Goal: Transaction & Acquisition: Purchase product/service

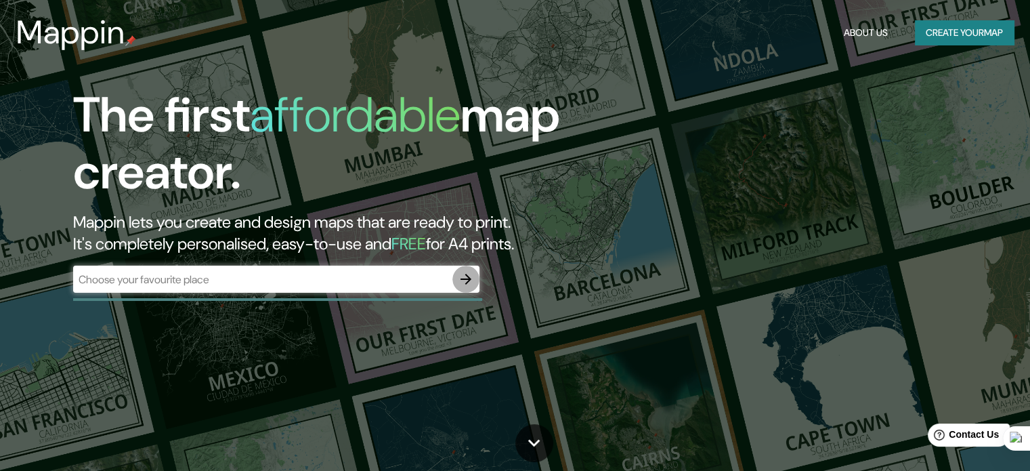
click at [466, 274] on icon "button" at bounding box center [466, 279] width 16 height 16
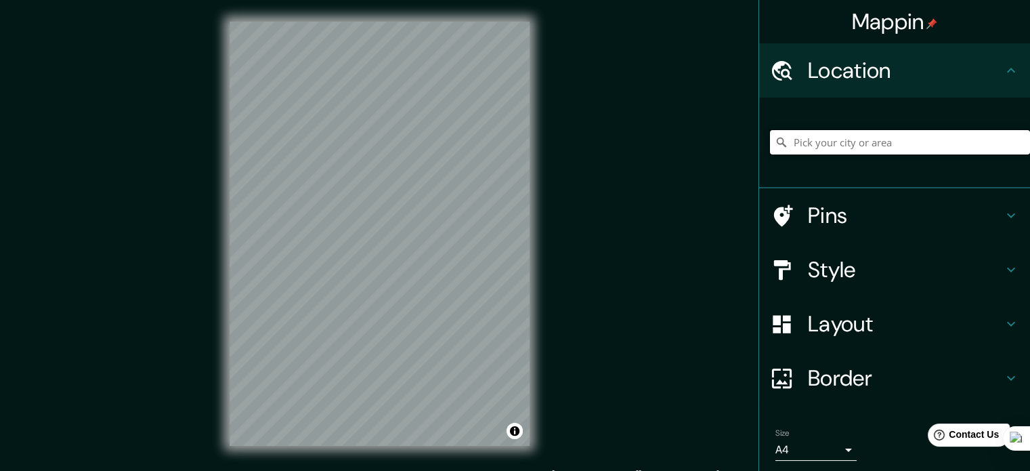
click at [819, 144] on input "Pick your city or area" at bounding box center [900, 142] width 260 height 24
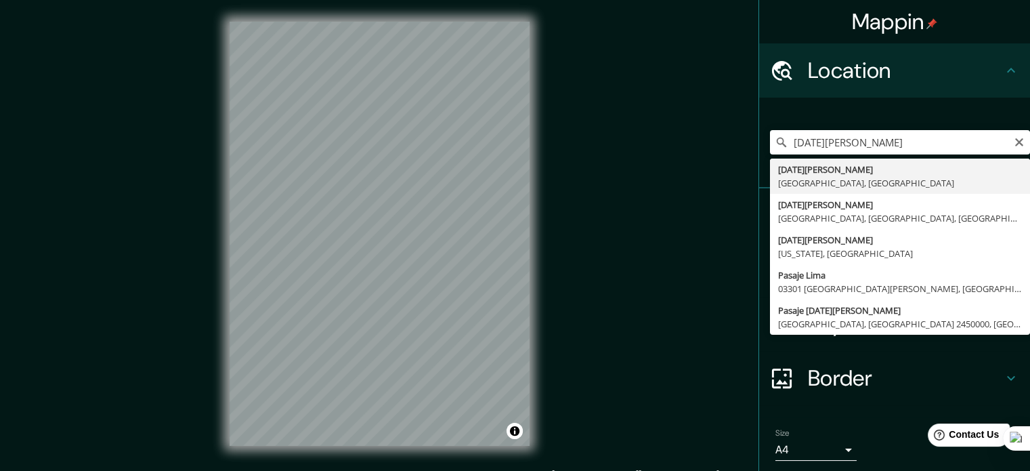
type input "[GEOGRAPHIC_DATA][PERSON_NAME], [GEOGRAPHIC_DATA], [GEOGRAPHIC_DATA]"
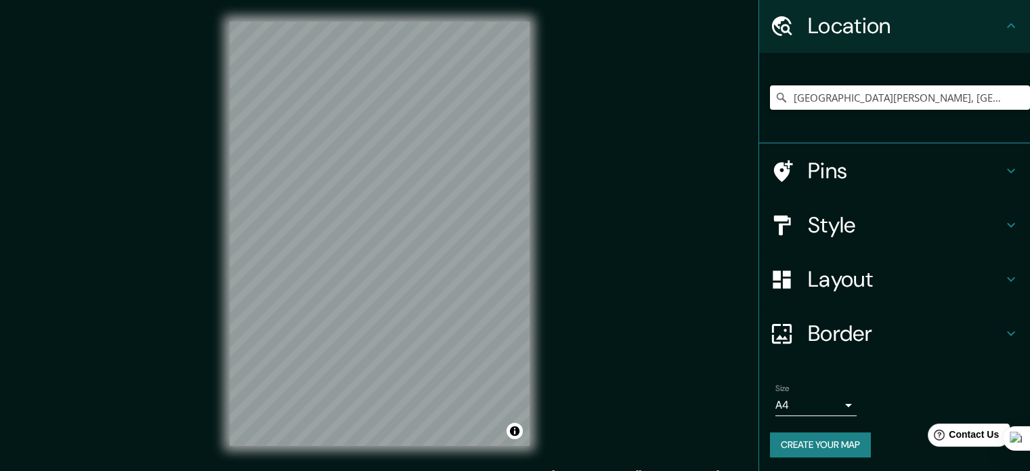
scroll to position [46, 0]
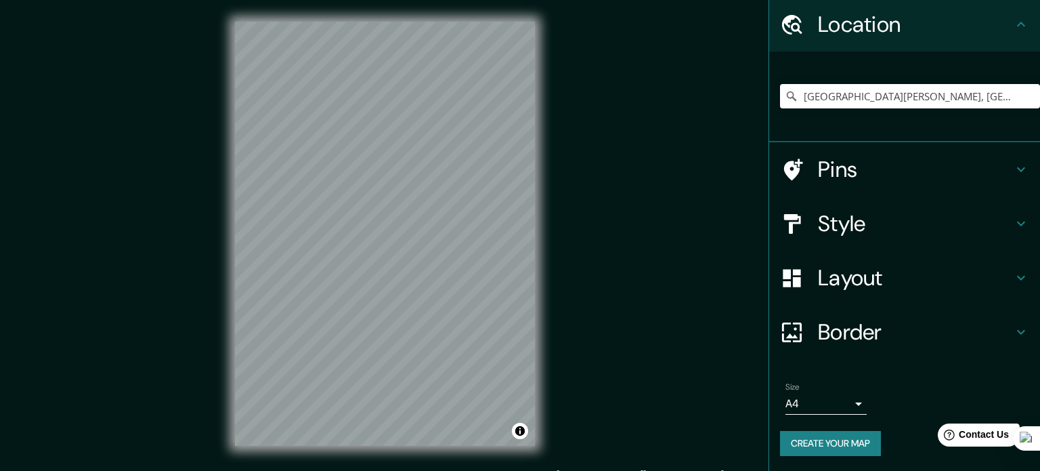
click at [827, 403] on body "Mappin Location [GEOGRAPHIC_DATA][PERSON_NAME], [GEOGRAPHIC_DATA], [GEOGRAPHIC_…" at bounding box center [520, 235] width 1040 height 471
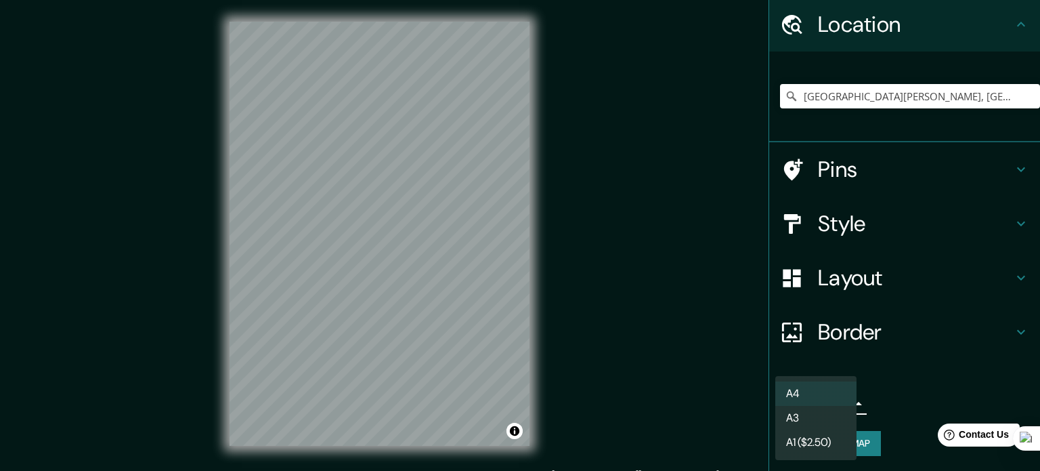
click at [839, 419] on li "A3" at bounding box center [815, 418] width 81 height 24
type input "a4"
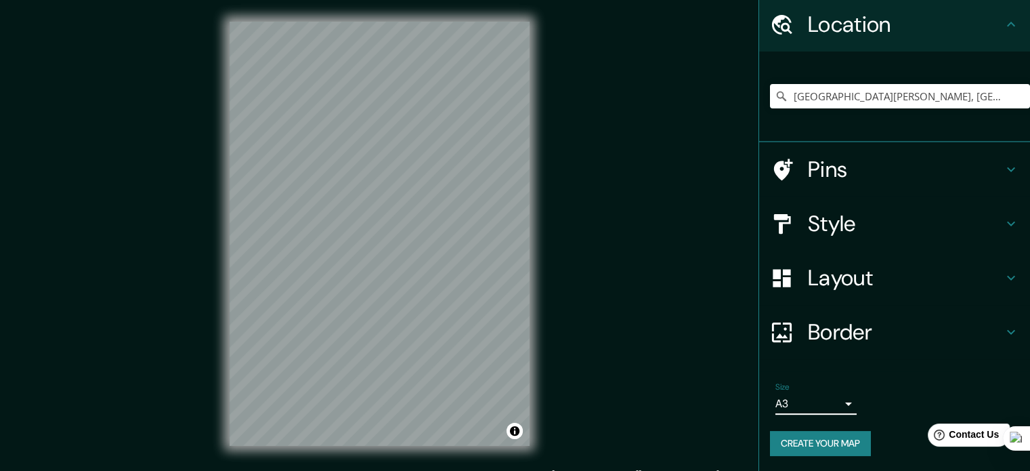
click at [896, 316] on div "Border" at bounding box center [894, 332] width 271 height 54
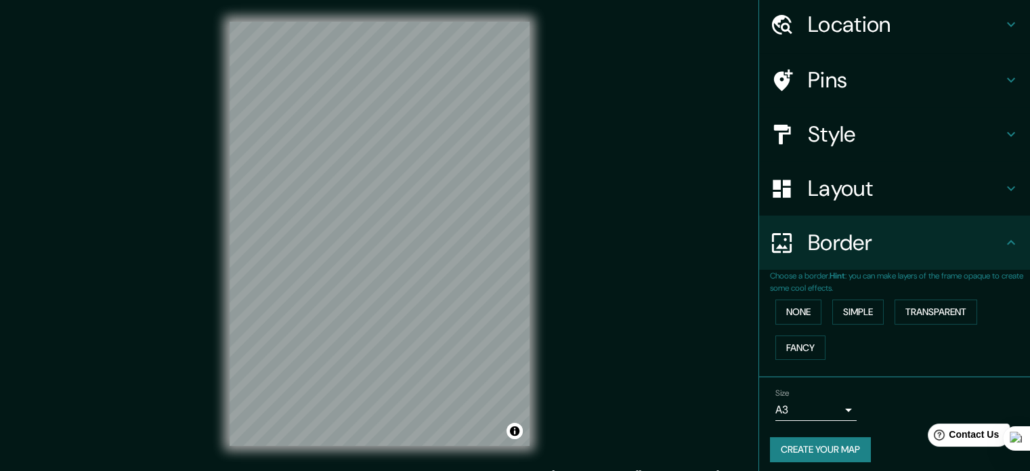
click at [880, 307] on div "None Simple Transparent Fancy" at bounding box center [900, 329] width 260 height 71
click at [867, 306] on button "Simple" at bounding box center [857, 311] width 51 height 25
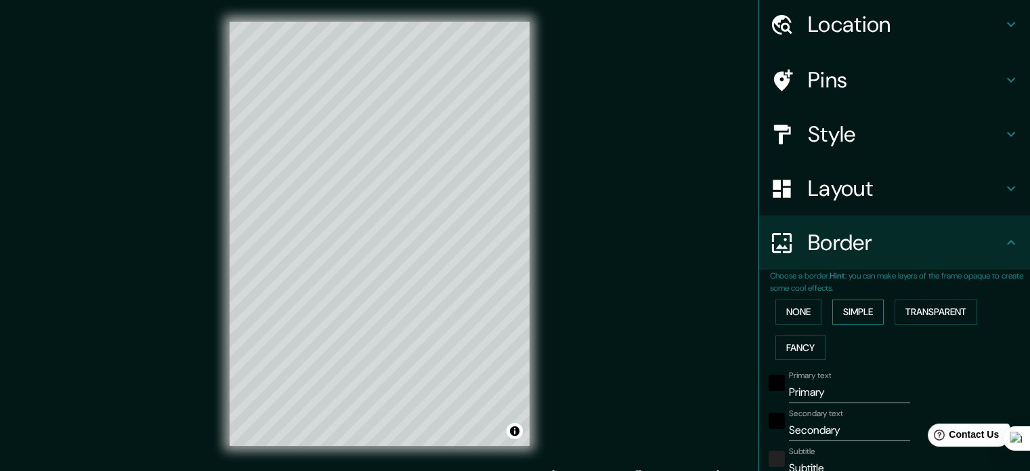
click at [867, 306] on button "Simple" at bounding box center [857, 311] width 51 height 25
type input "177"
type input "35"
click at [799, 335] on button "Fancy" at bounding box center [800, 347] width 50 height 25
click at [799, 346] on button "Fancy" at bounding box center [800, 347] width 50 height 25
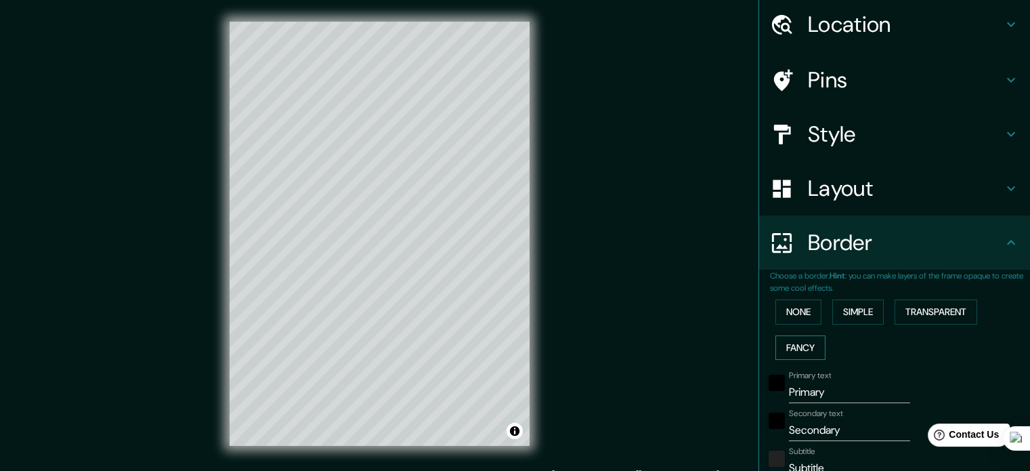
type input "177"
type input "35"
type input "18"
click at [951, 319] on button "Transparent" at bounding box center [935, 311] width 83 height 25
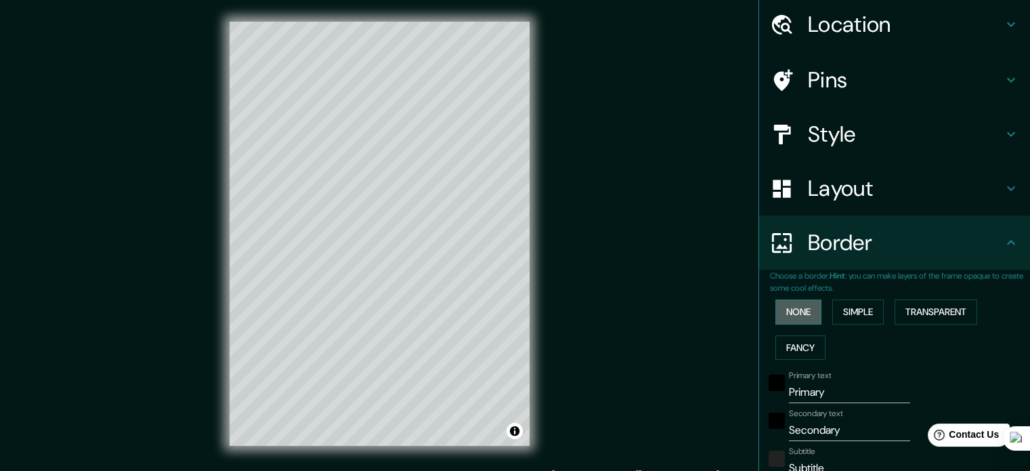
click at [798, 318] on button "None" at bounding box center [798, 311] width 46 height 25
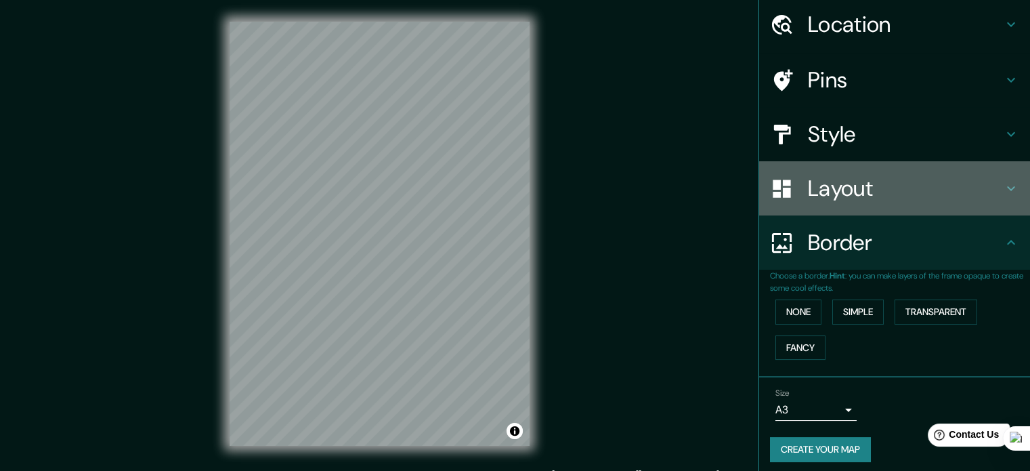
click at [894, 179] on h4 "Layout" at bounding box center [905, 188] width 195 height 27
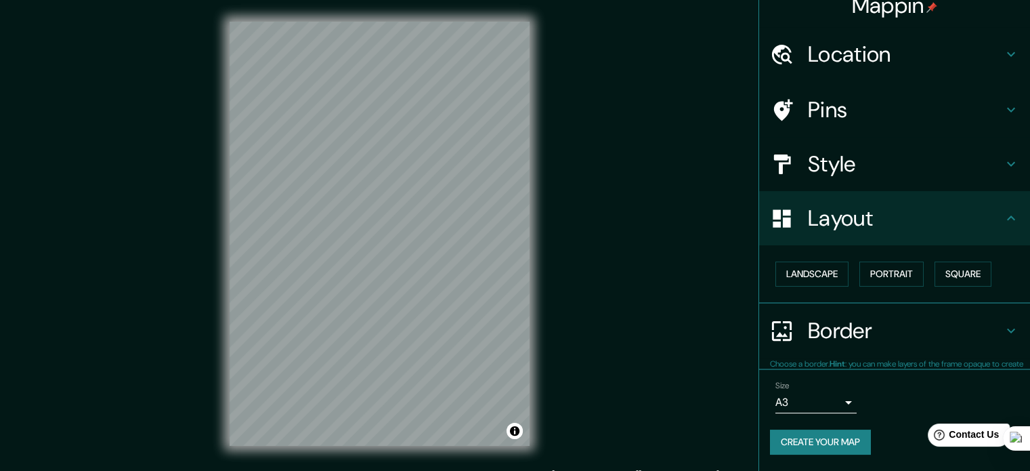
scroll to position [15, 0]
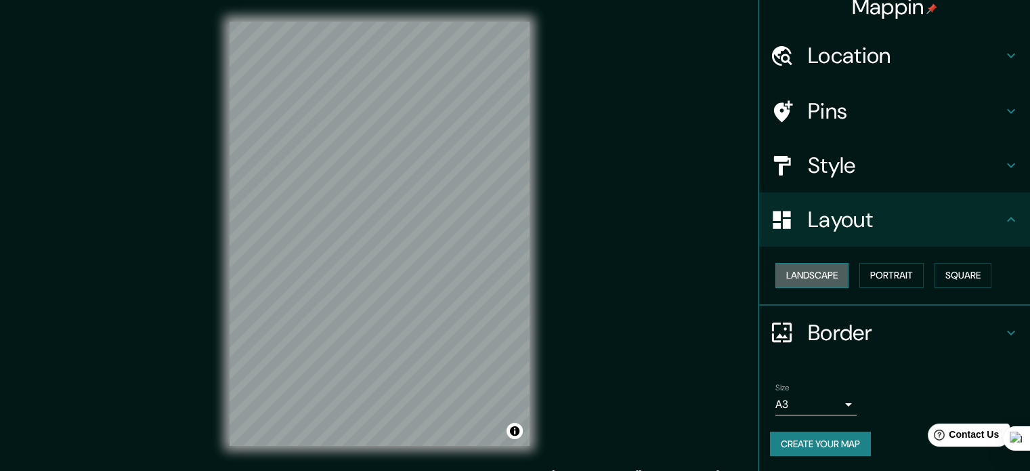
click at [810, 278] on button "Landscape" at bounding box center [811, 275] width 73 height 25
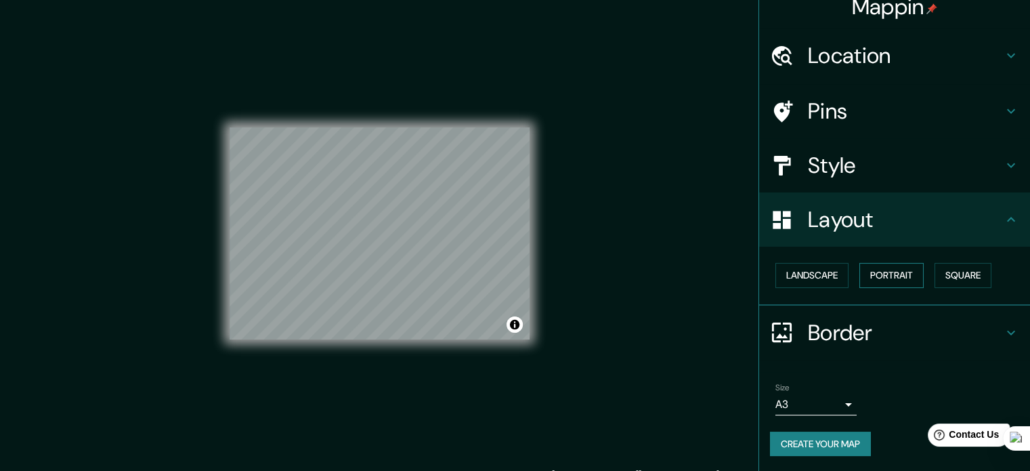
click at [890, 278] on button "Portrait" at bounding box center [891, 275] width 64 height 25
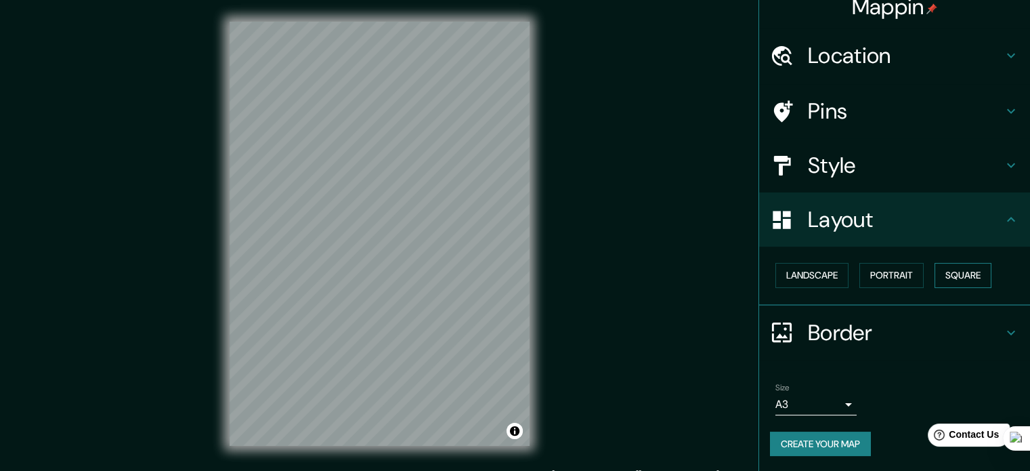
click at [961, 272] on button "Square" at bounding box center [962, 275] width 57 height 25
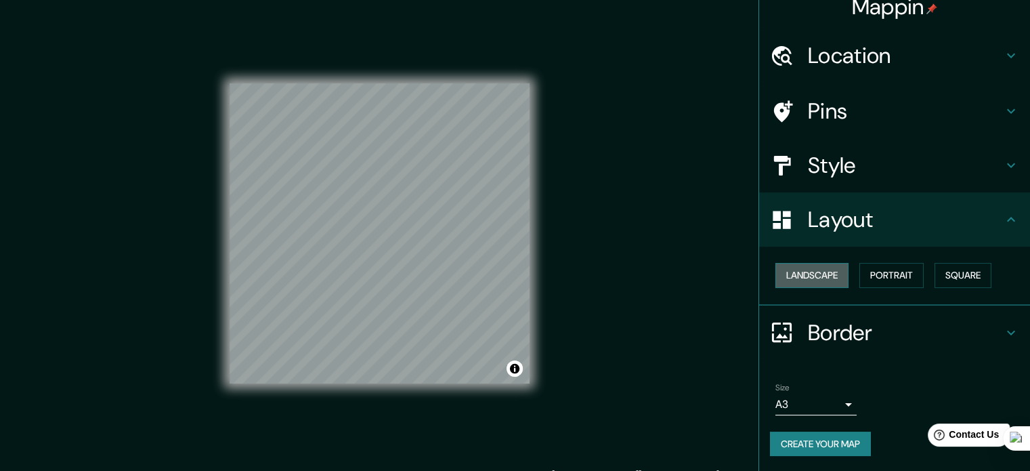
click at [818, 276] on button "Landscape" at bounding box center [811, 275] width 73 height 25
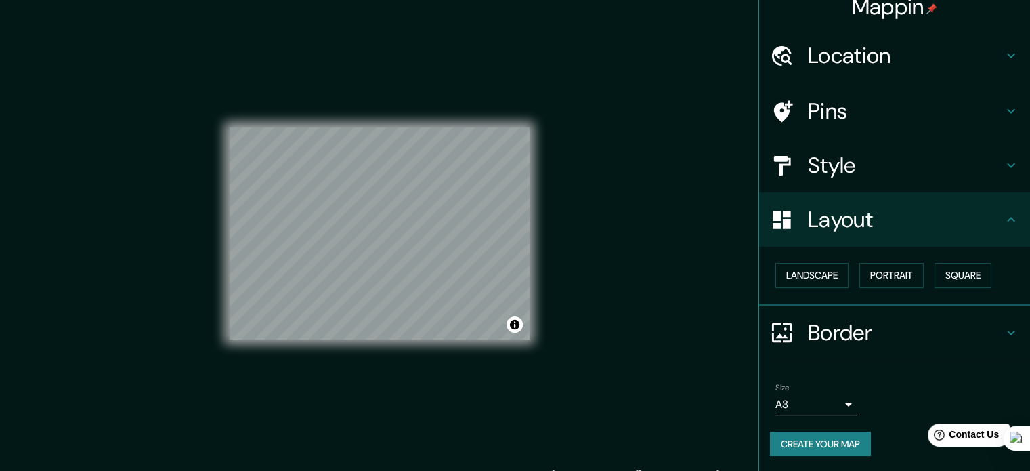
click at [963, 292] on div "Landscape [GEOGRAPHIC_DATA]" at bounding box center [900, 275] width 260 height 36
click at [965, 283] on button "Square" at bounding box center [962, 275] width 57 height 25
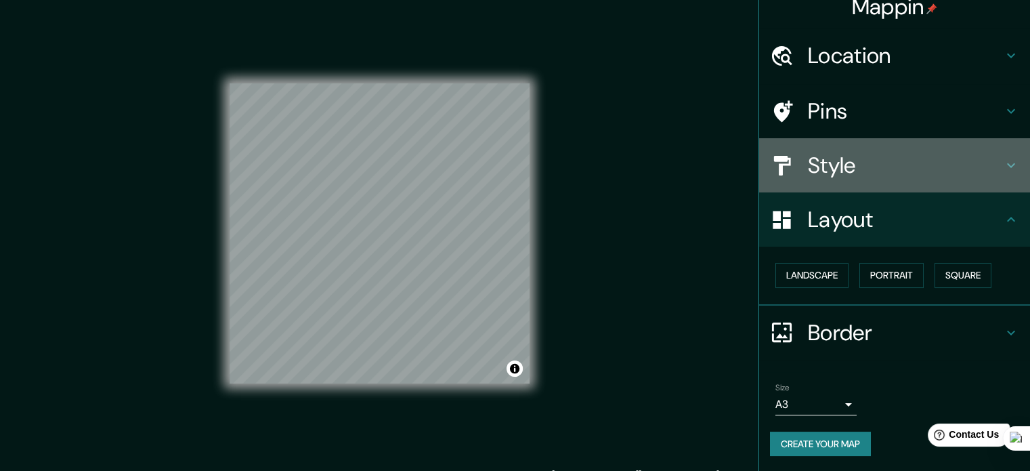
click at [886, 189] on div "Style" at bounding box center [894, 165] width 271 height 54
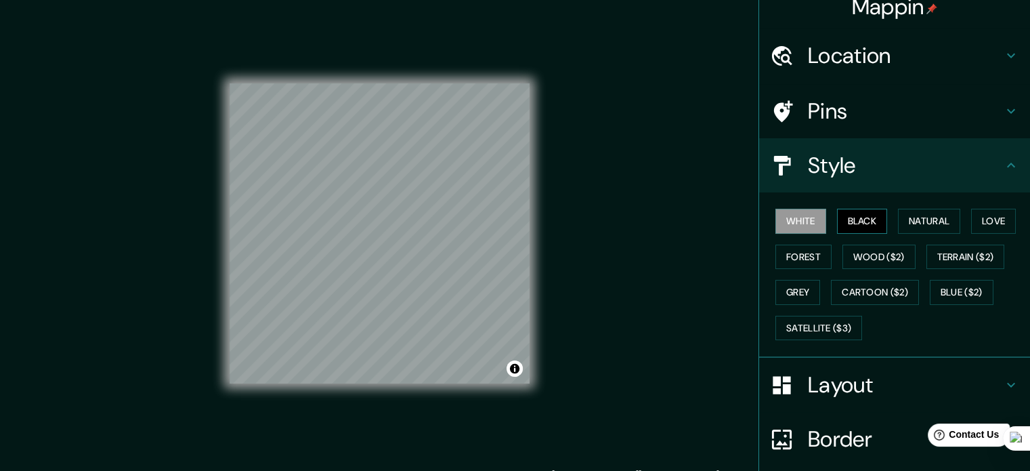
click at [857, 218] on button "Black" at bounding box center [862, 221] width 51 height 25
click at [927, 227] on button "Natural" at bounding box center [929, 221] width 62 height 25
click at [971, 222] on button "Love" at bounding box center [993, 221] width 45 height 25
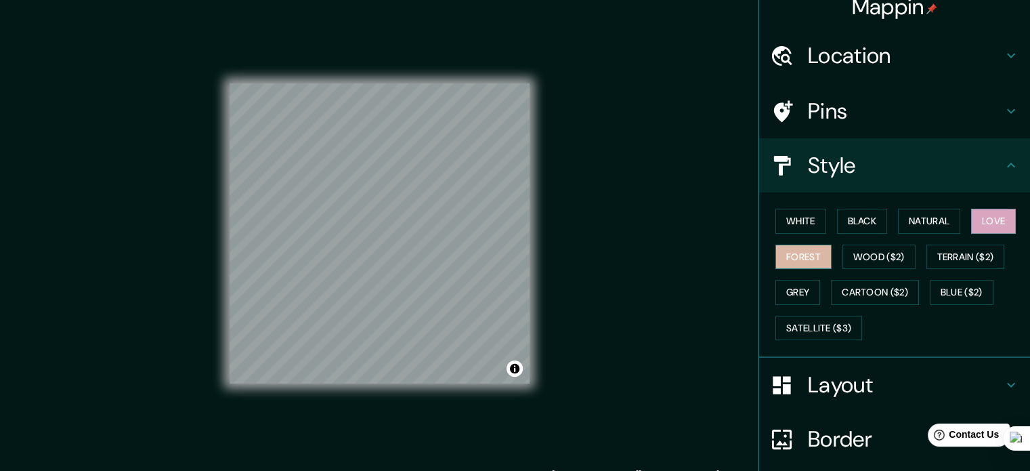
click at [785, 257] on button "Forest" at bounding box center [803, 256] width 56 height 25
click at [776, 287] on button "Grey" at bounding box center [797, 292] width 45 height 25
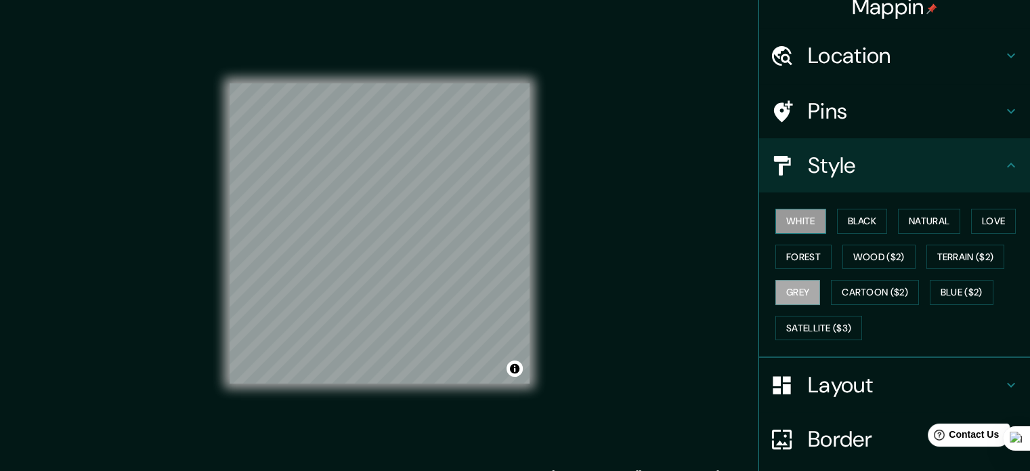
click at [785, 225] on button "White" at bounding box center [800, 221] width 51 height 25
click at [863, 224] on button "Black" at bounding box center [862, 221] width 51 height 25
click at [791, 221] on button "White" at bounding box center [800, 221] width 51 height 25
click at [846, 221] on button "Black" at bounding box center [862, 221] width 51 height 25
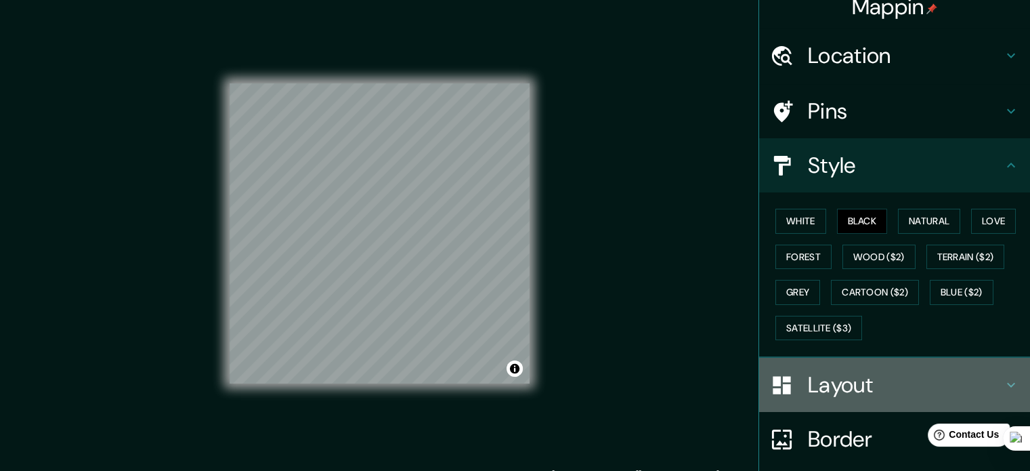
click at [849, 380] on h4 "Layout" at bounding box center [905, 384] width 195 height 27
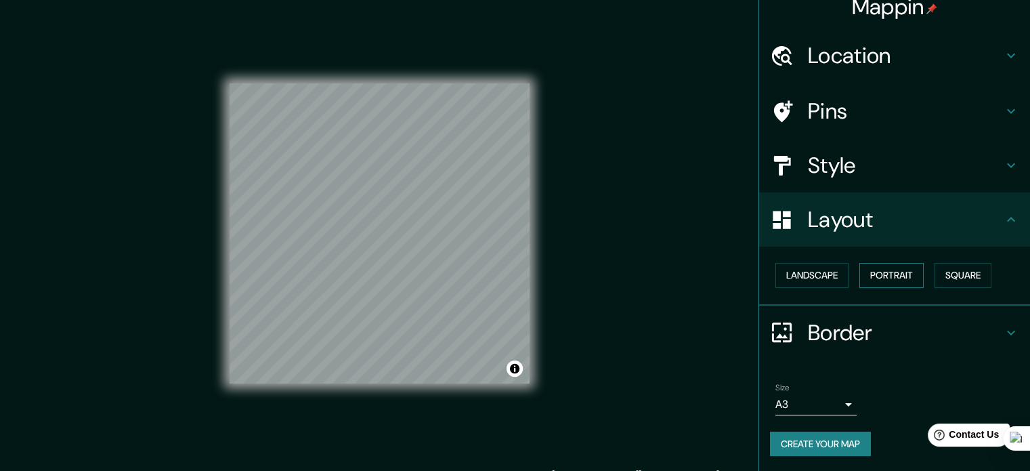
click at [886, 280] on button "Portrait" at bounding box center [891, 275] width 64 height 25
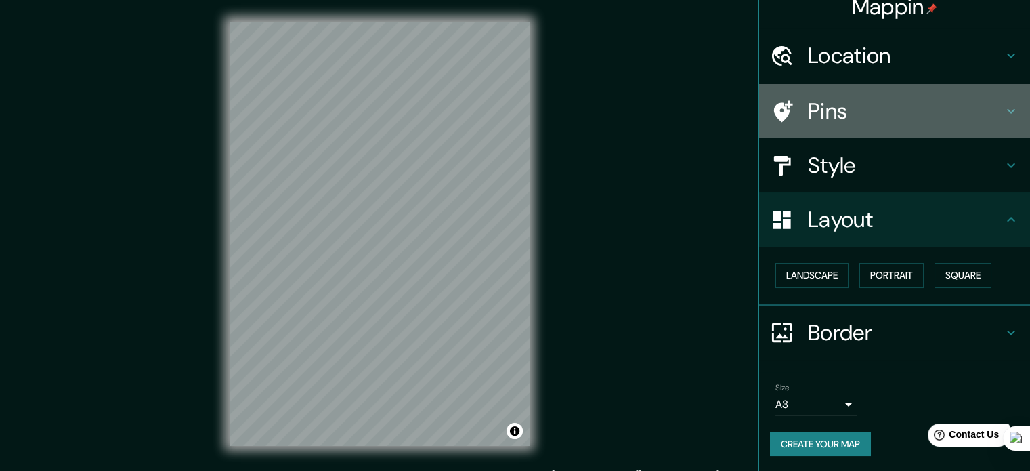
click at [841, 98] on h4 "Pins" at bounding box center [905, 110] width 195 height 27
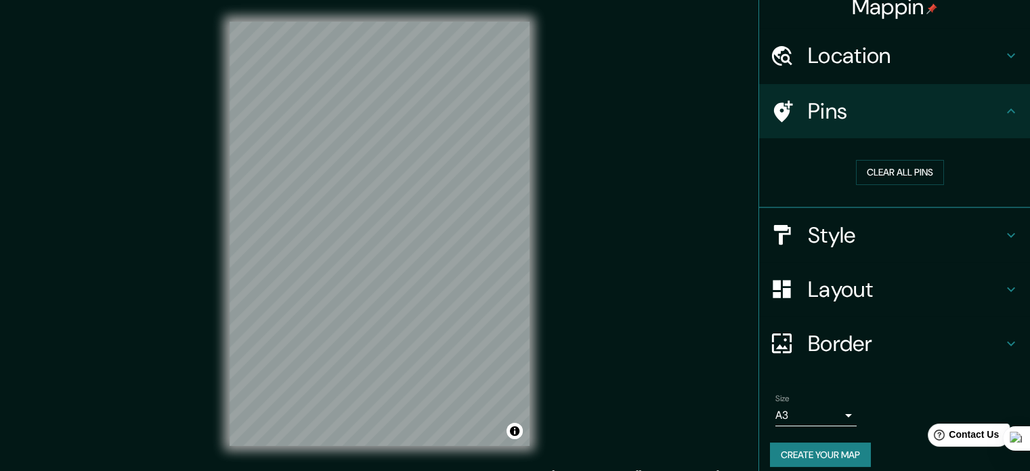
click at [906, 55] on h4 "Location" at bounding box center [905, 55] width 195 height 27
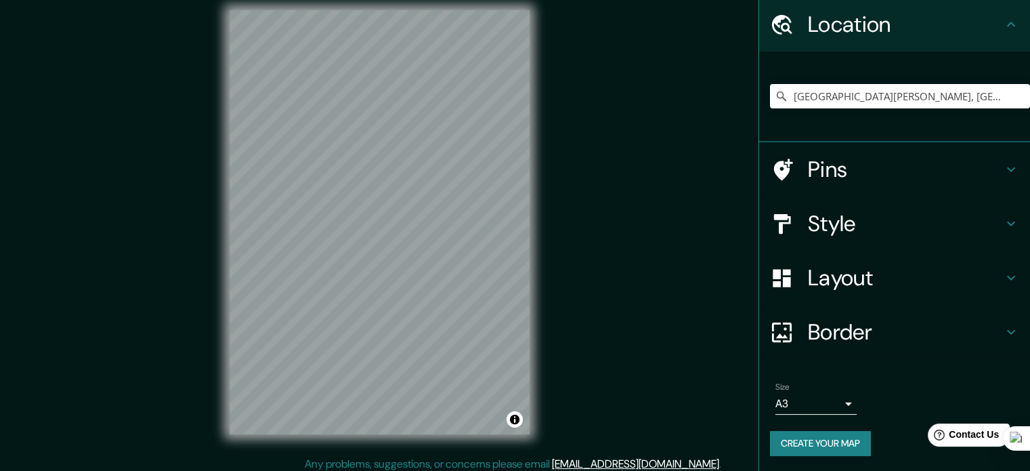
scroll to position [18, 0]
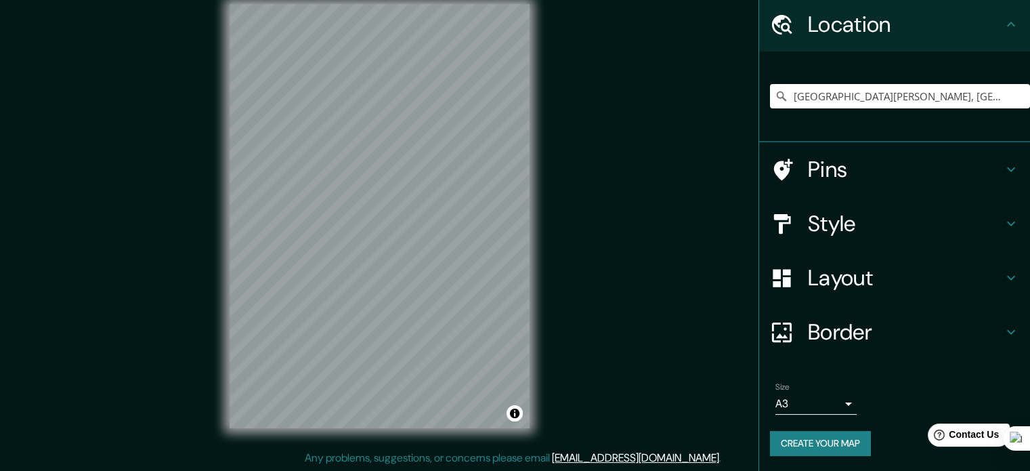
click at [823, 449] on button "Create your map" at bounding box center [820, 443] width 101 height 25
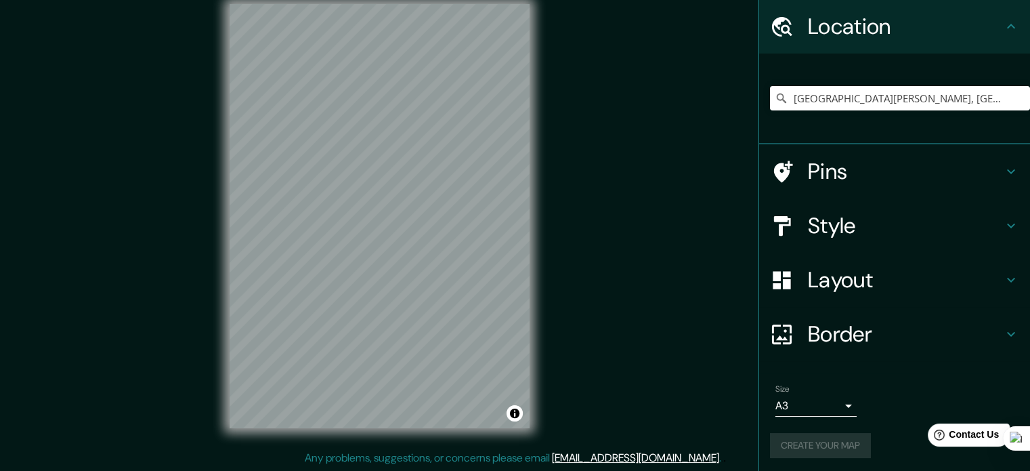
scroll to position [46, 0]
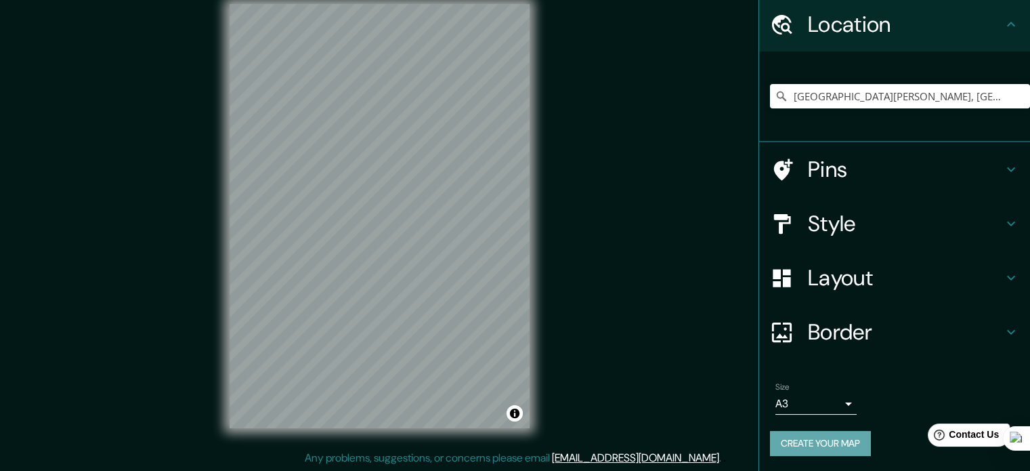
click at [812, 447] on button "Create your map" at bounding box center [820, 443] width 101 height 25
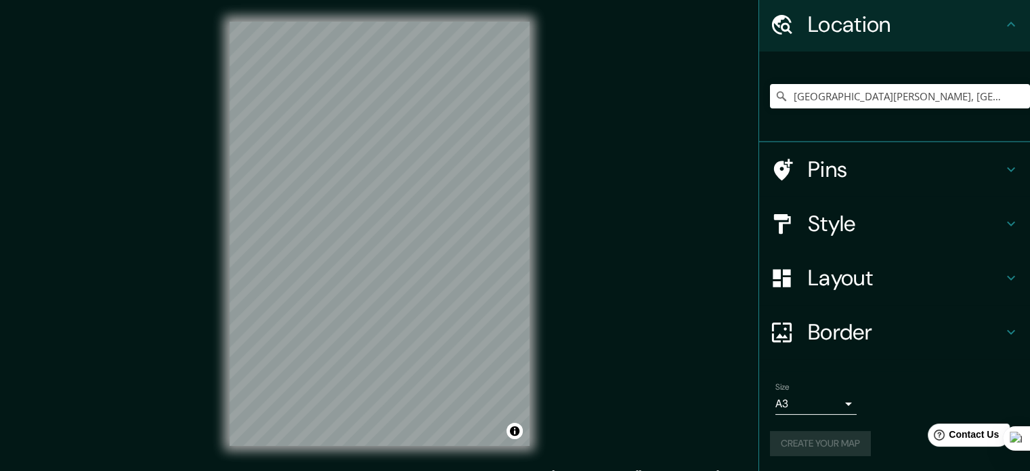
scroll to position [0, 0]
click at [808, 176] on h4 "Pins" at bounding box center [905, 169] width 195 height 27
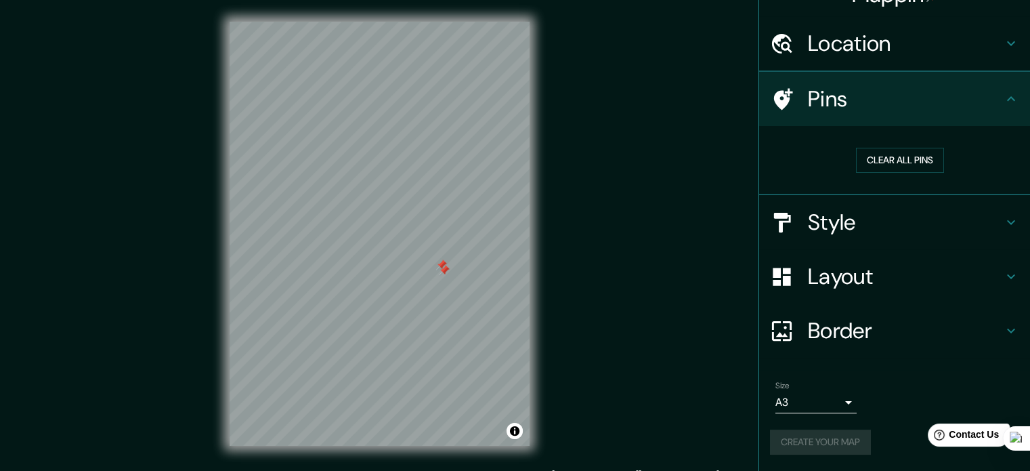
scroll to position [26, 0]
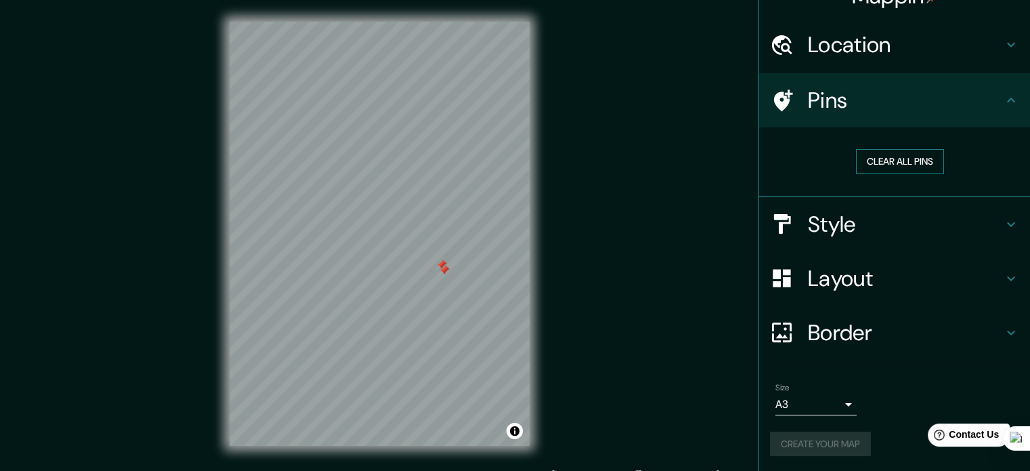
click at [888, 151] on button "Clear all pins" at bounding box center [900, 161] width 88 height 25
drag, startPoint x: 580, startPoint y: 320, endPoint x: 543, endPoint y: 357, distance: 52.2
click at [574, 328] on div "Mappin Location [GEOGRAPHIC_DATA][PERSON_NAME], [GEOGRAPHIC_DATA], [GEOGRAPHIC_…" at bounding box center [515, 244] width 1030 height 489
click at [515, 430] on button "Toggle attribution" at bounding box center [514, 430] width 16 height 16
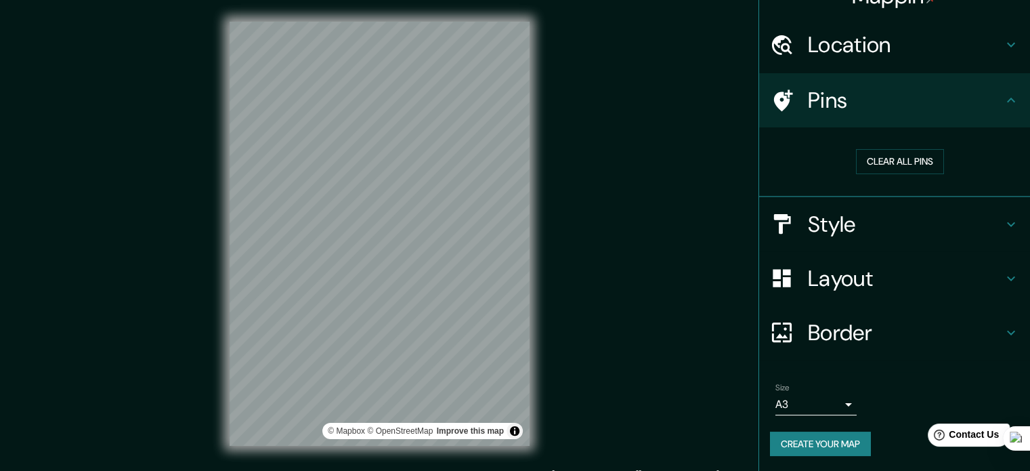
click at [658, 330] on div "Mappin Location [GEOGRAPHIC_DATA][PERSON_NAME], [GEOGRAPHIC_DATA], [GEOGRAPHIC_…" at bounding box center [515, 244] width 1030 height 489
click at [647, 219] on div "Mappin Location [GEOGRAPHIC_DATA][PERSON_NAME], [GEOGRAPHIC_DATA], [GEOGRAPHIC_…" at bounding box center [515, 244] width 1030 height 489
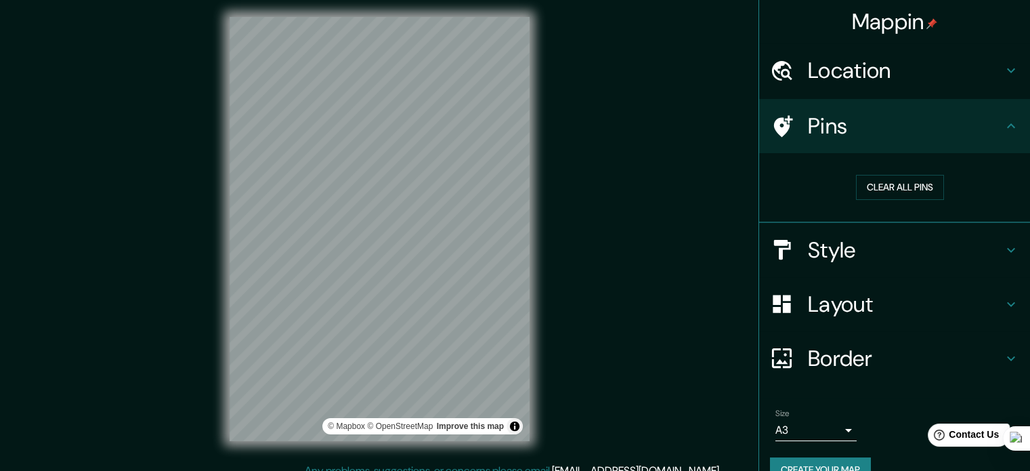
scroll to position [0, 0]
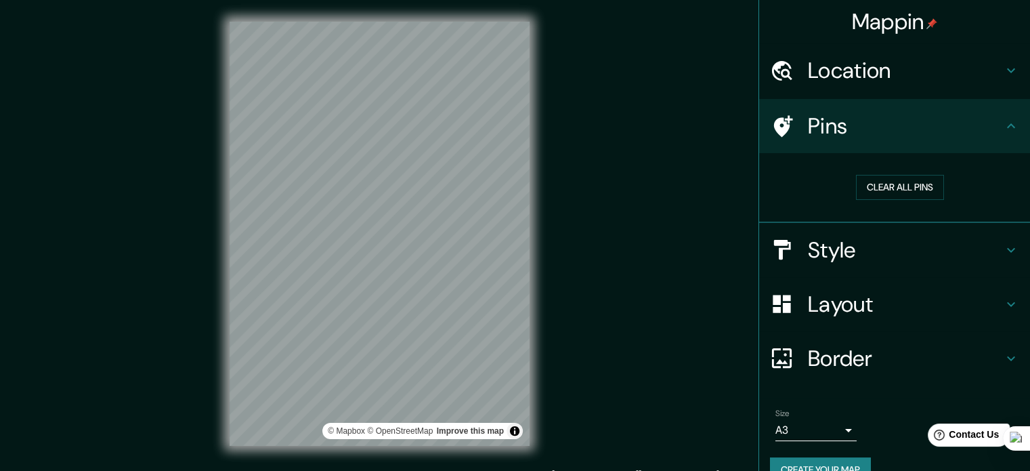
click at [787, 458] on button "Create your map" at bounding box center [820, 469] width 101 height 25
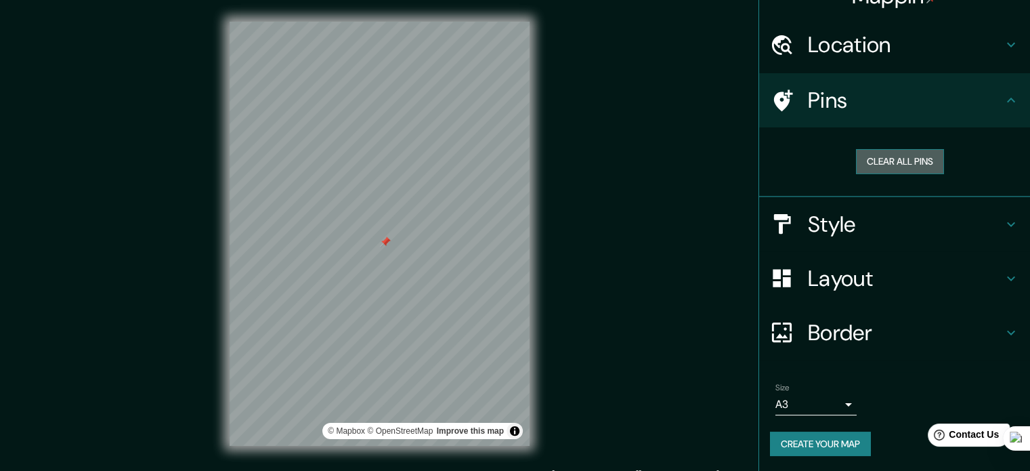
click at [872, 169] on button "Clear all pins" at bounding box center [900, 161] width 88 height 25
click at [839, 219] on h4 "Style" at bounding box center [905, 224] width 195 height 27
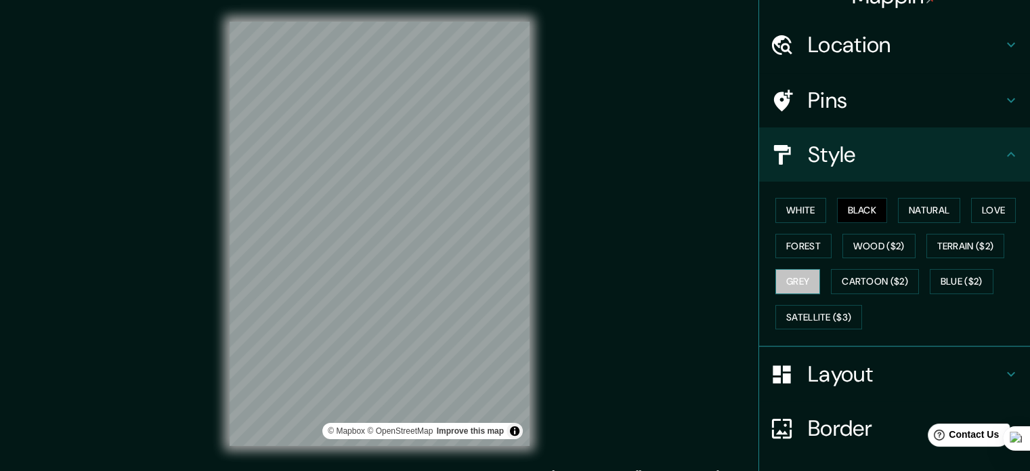
click at [785, 276] on button "Grey" at bounding box center [797, 281] width 45 height 25
click at [794, 211] on button "White" at bounding box center [800, 210] width 51 height 25
click at [869, 207] on button "Black" at bounding box center [862, 210] width 51 height 25
click at [900, 206] on button "Natural" at bounding box center [929, 210] width 62 height 25
click at [847, 198] on button "Black" at bounding box center [862, 210] width 51 height 25
